Goal: Task Accomplishment & Management: Use online tool/utility

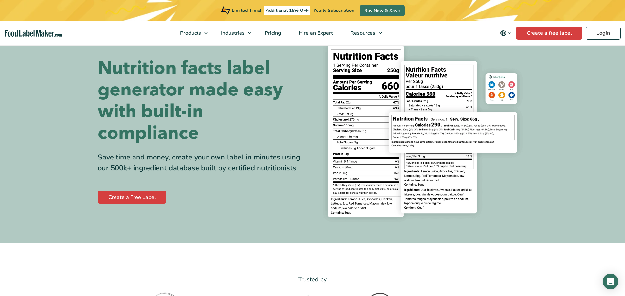
scroll to position [116, 0]
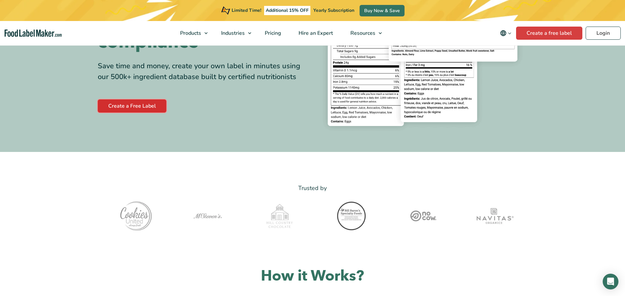
click at [136, 106] on link "Create a Free Label" at bounding box center [132, 105] width 69 height 13
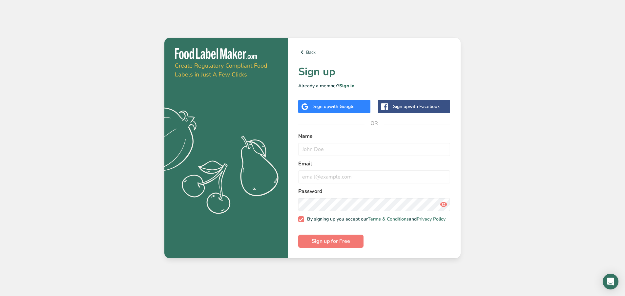
click at [344, 104] on span "with Google" at bounding box center [342, 106] width 26 height 6
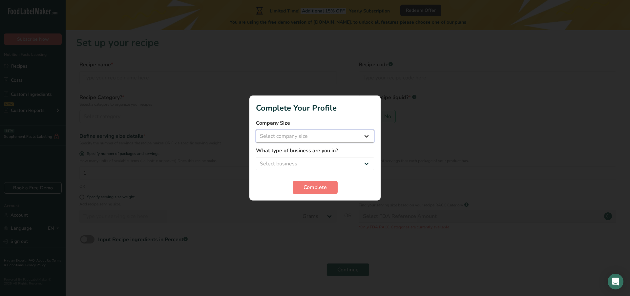
click at [330, 138] on select "Select company size Fewer than 10 Employees 10 to 50 Employees 51 to 500 Employ…" at bounding box center [315, 136] width 118 height 13
select select "1"
click at [300, 163] on select "Select business Packaged Food Manufacturer Restaurant & Cafe Bakery Meal Plans …" at bounding box center [315, 163] width 118 height 13
click at [322, 190] on span "Complete" at bounding box center [314, 187] width 23 height 8
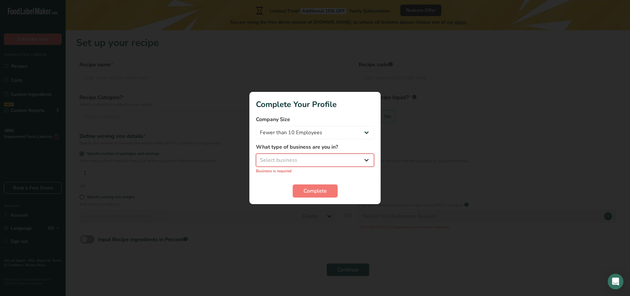
click at [301, 160] on select "Select business Packaged Food Manufacturer Restaurant & Cafe Bakery Meal Plans …" at bounding box center [315, 159] width 118 height 13
select select "1"
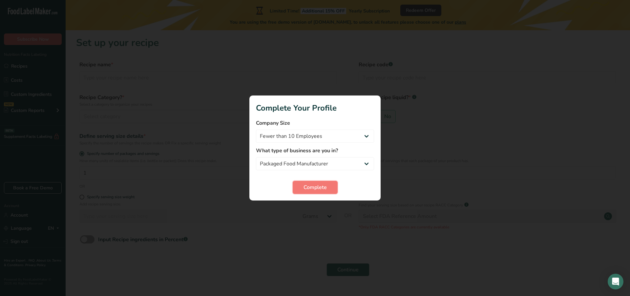
drag, startPoint x: 318, startPoint y: 188, endPoint x: 298, endPoint y: 187, distance: 20.0
click at [318, 188] on span "Complete" at bounding box center [314, 187] width 23 height 8
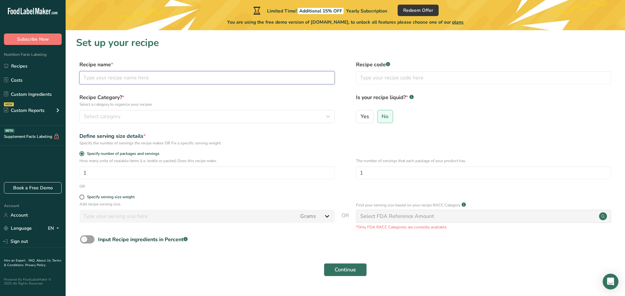
click at [116, 78] on input "text" at bounding box center [206, 77] width 255 height 13
type input "R"
click at [150, 77] on input "pistachio Filling" at bounding box center [206, 77] width 255 height 13
click at [83, 79] on input "pistachio Filling" at bounding box center [206, 77] width 255 height 13
type input "Pistachio Filling"
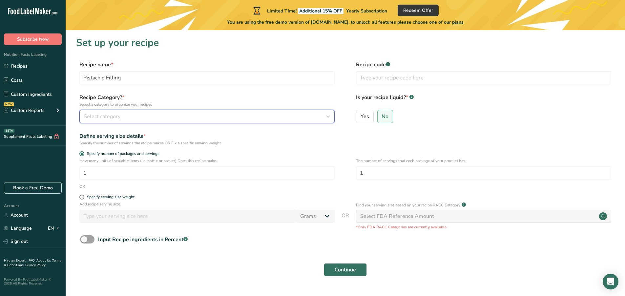
click at [115, 115] on span "Select category" at bounding box center [102, 116] width 37 height 8
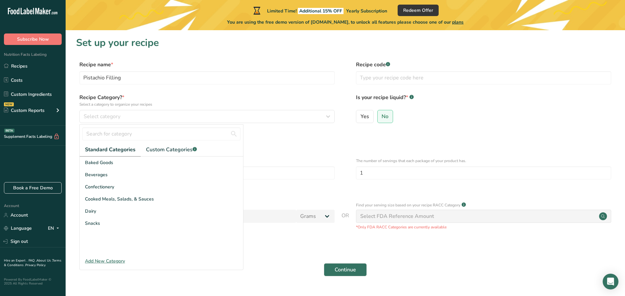
click at [274, 249] on form "Recipe name * Pistachio Filling Recipe code .a-a{fill:#347362;}.b-a{fill:#fff;}…" at bounding box center [345, 170] width 538 height 219
